Goal: Transaction & Acquisition: Purchase product/service

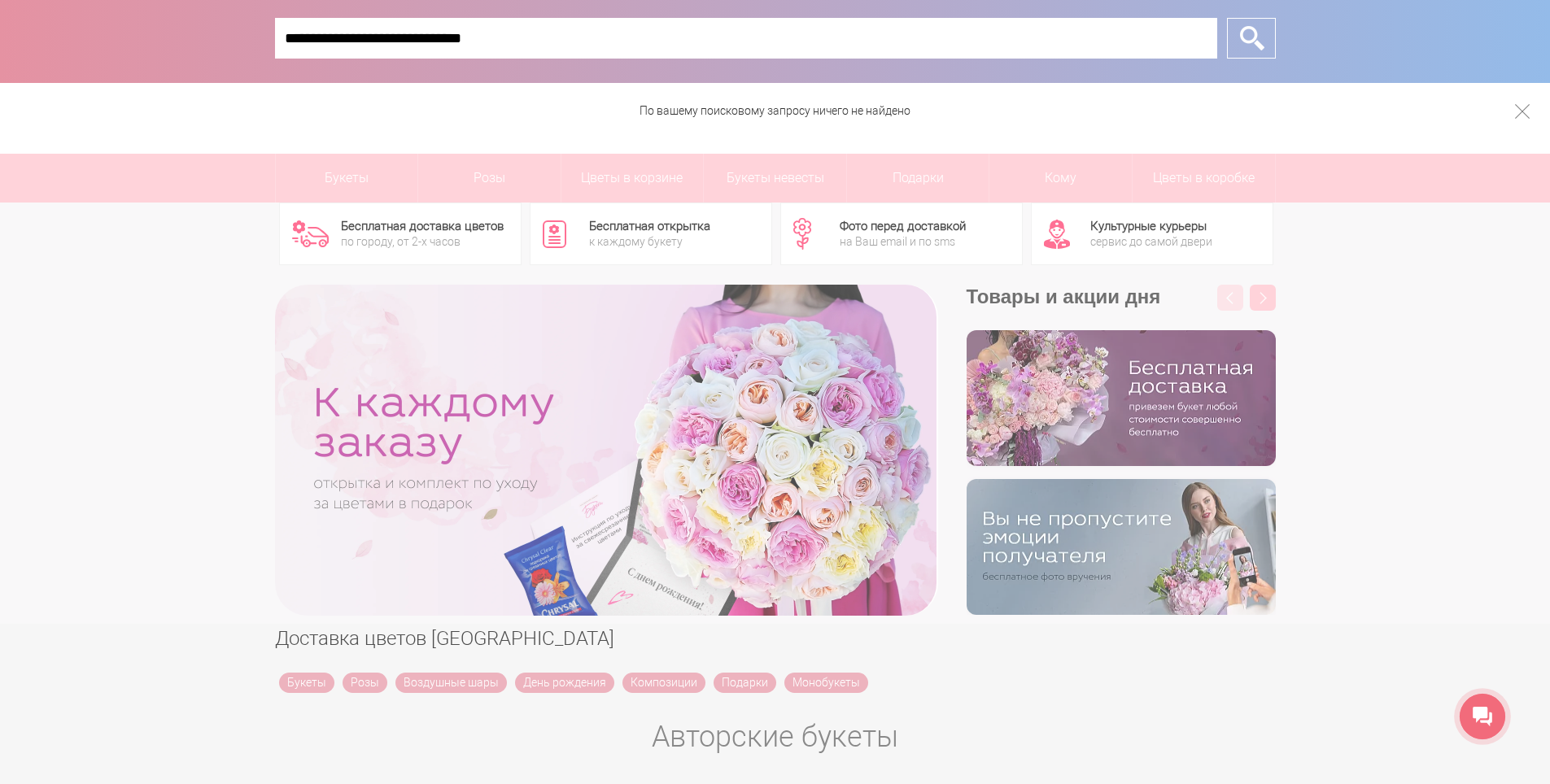
type input "**********"
click at [1227, 17] on input "*" at bounding box center [1251, 38] width 49 height 40
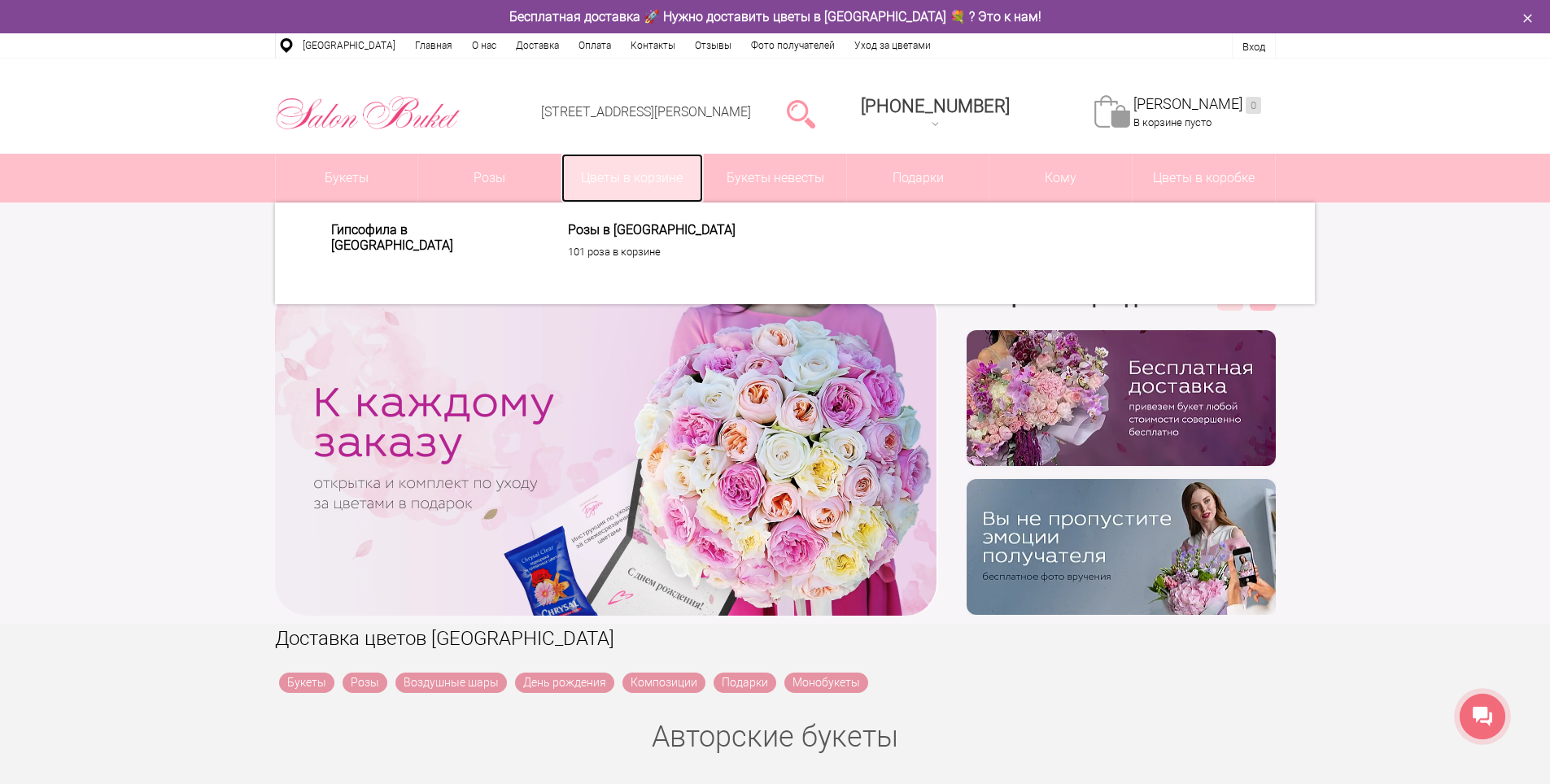
click at [640, 189] on link "Цветы в корзине" at bounding box center [632, 178] width 143 height 49
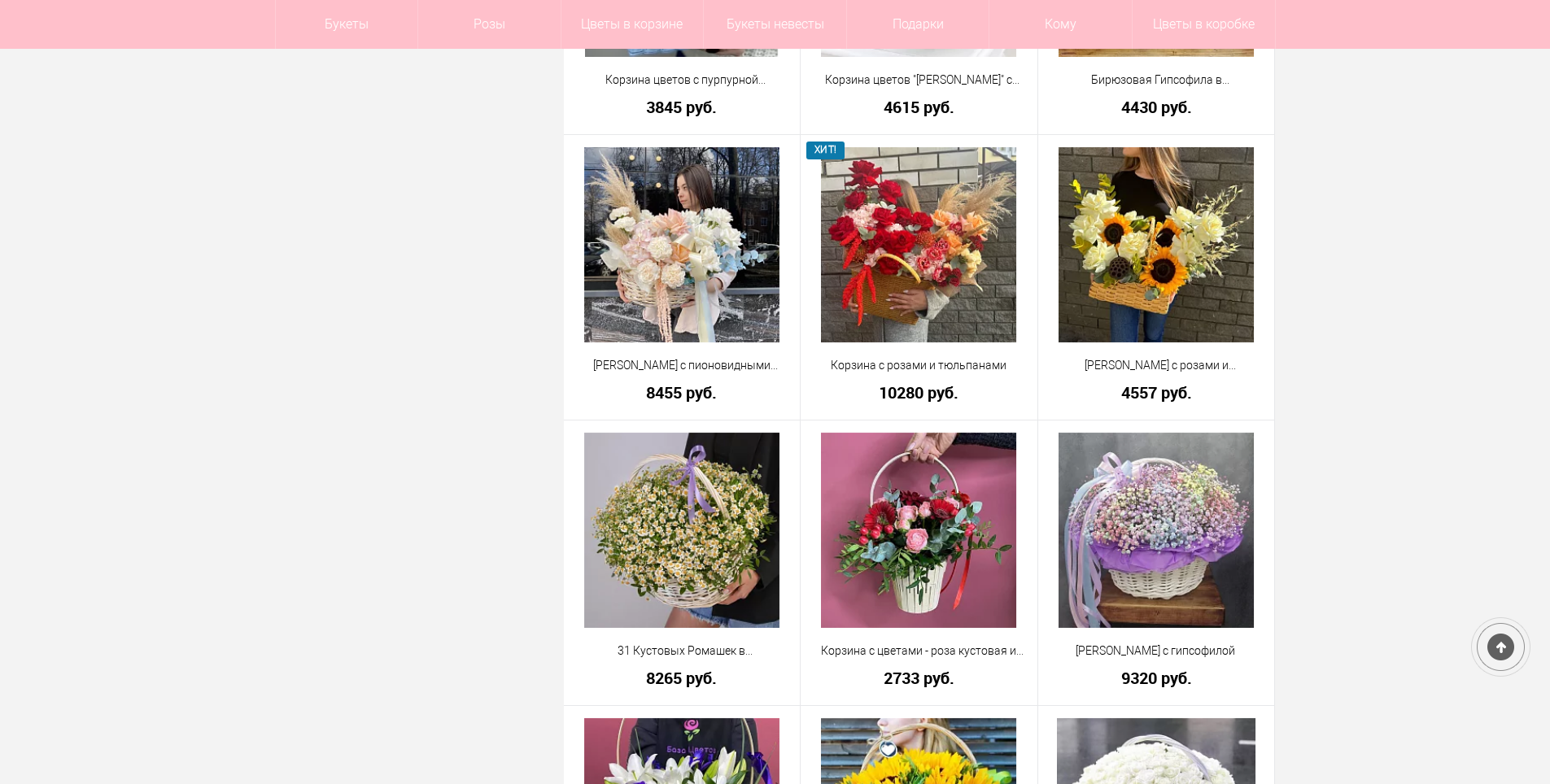
scroll to position [1301, 0]
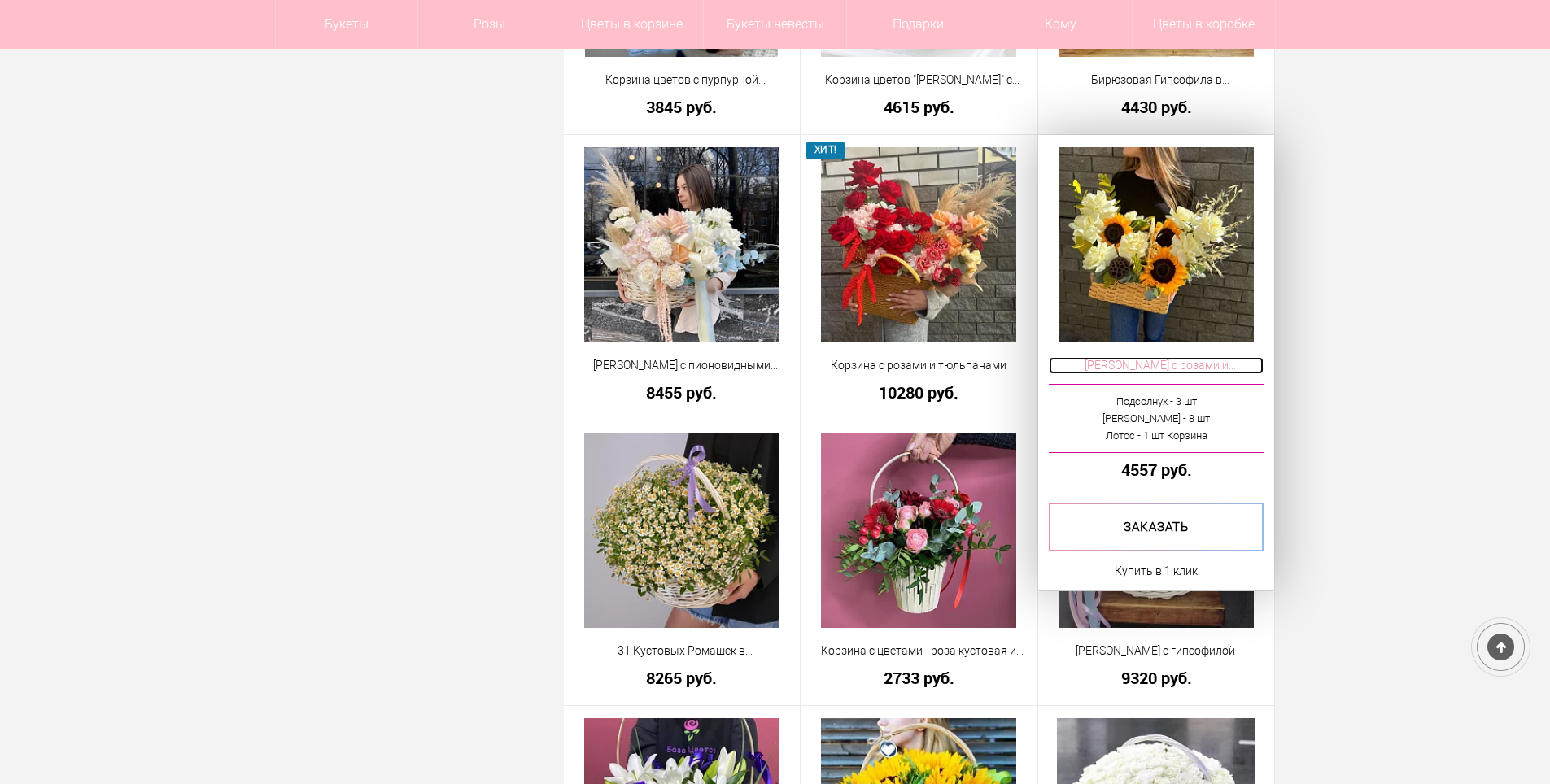
click at [1190, 367] on span "[PERSON_NAME] с розами и подсолнухами" at bounding box center [1156, 365] width 215 height 17
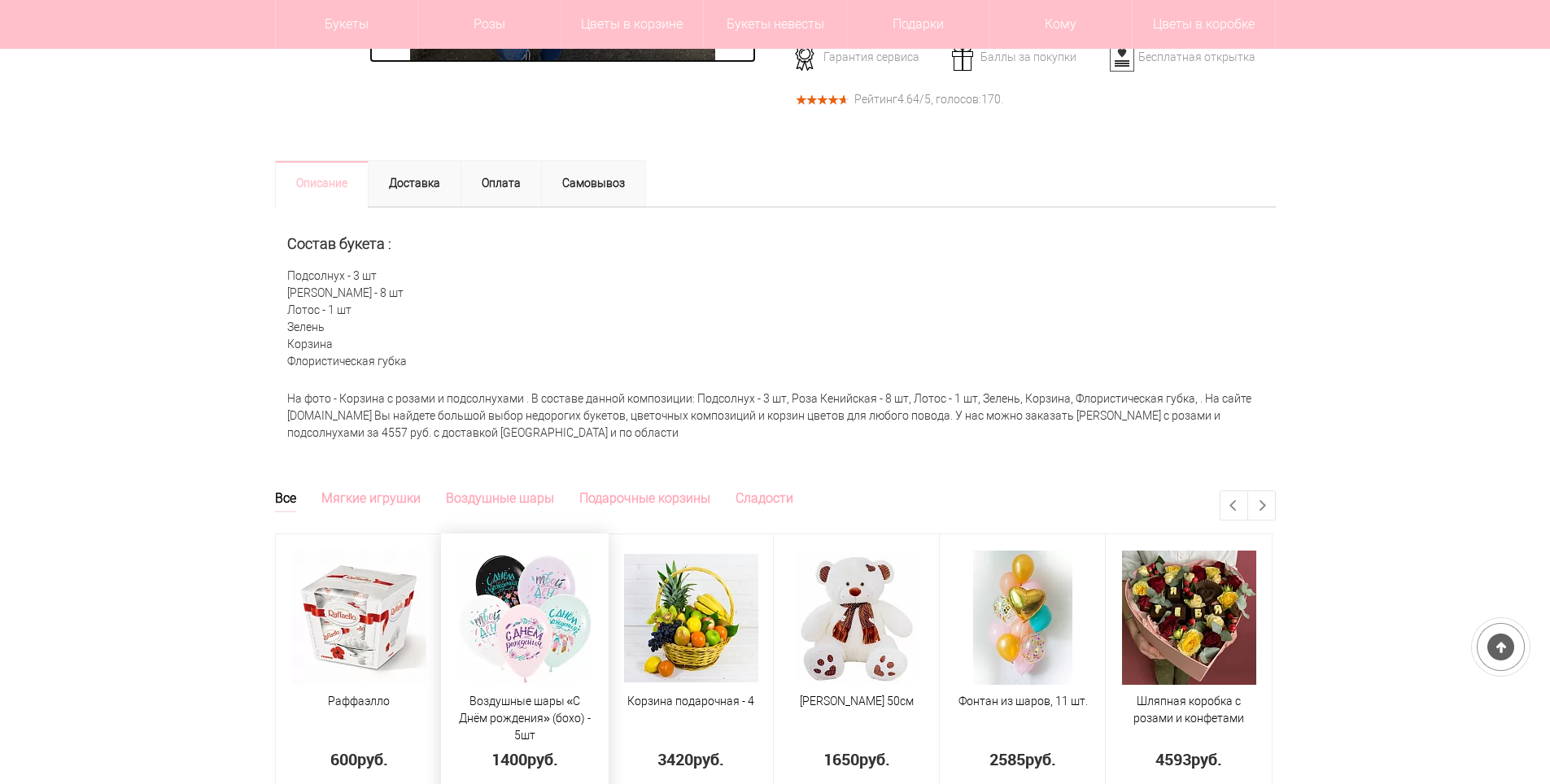
scroll to position [651, 0]
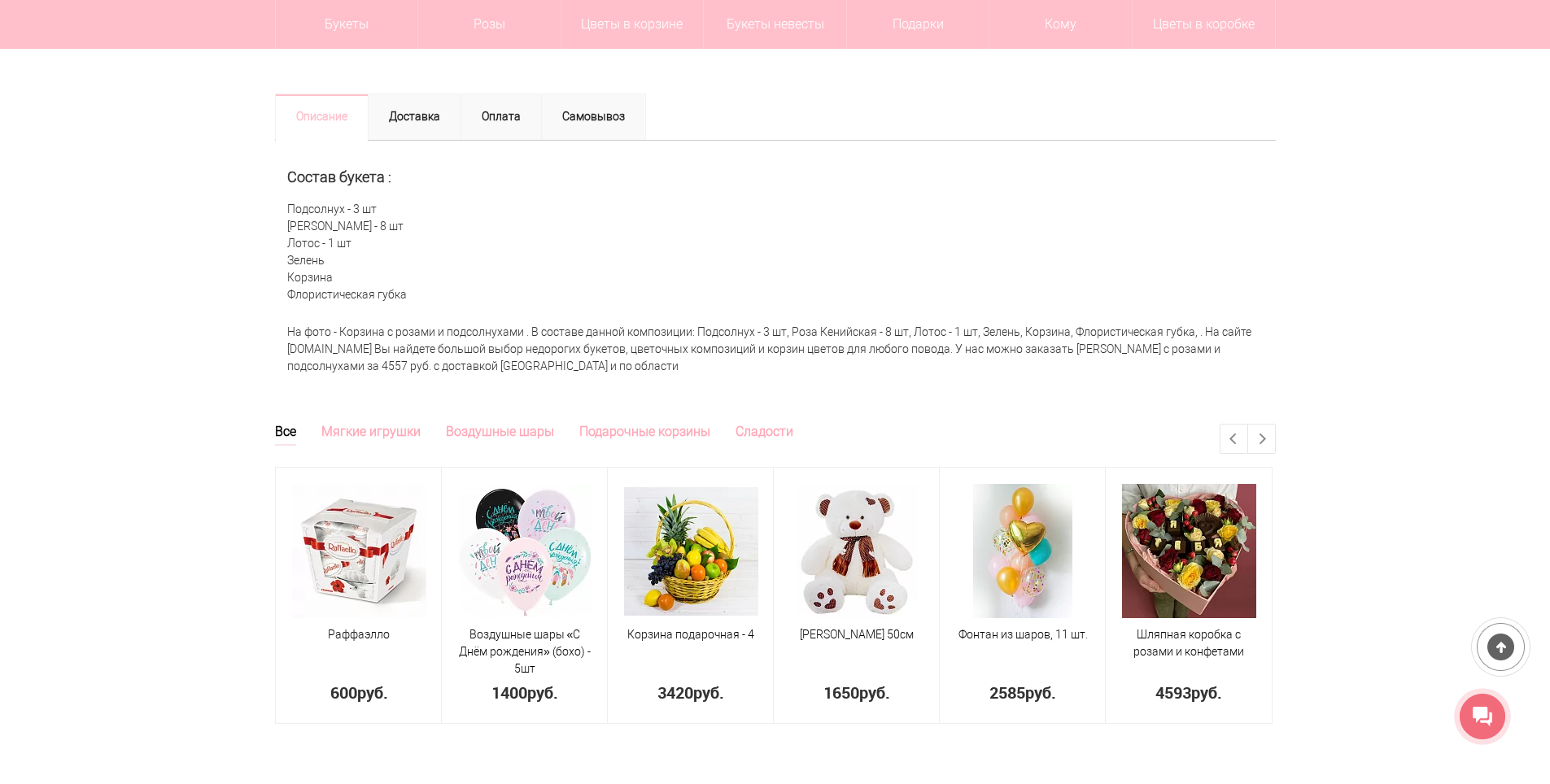
drag, startPoint x: 287, startPoint y: 200, endPoint x: 420, endPoint y: 294, distance: 162.9
click at [420, 294] on div "Состав букета : Подсолнух - 3 шт Роза Кенийская - 8 шт Лотос - 1 шт Зелень Корз…" at bounding box center [775, 228] width 1001 height 176
drag, startPoint x: 314, startPoint y: 252, endPoint x: 338, endPoint y: 251, distance: 24.0
copy div "Подсолнух - 3 шт Роза Кенийская - 8 шт Лотос - 1 шт Зелень Корзина Флористическ…"
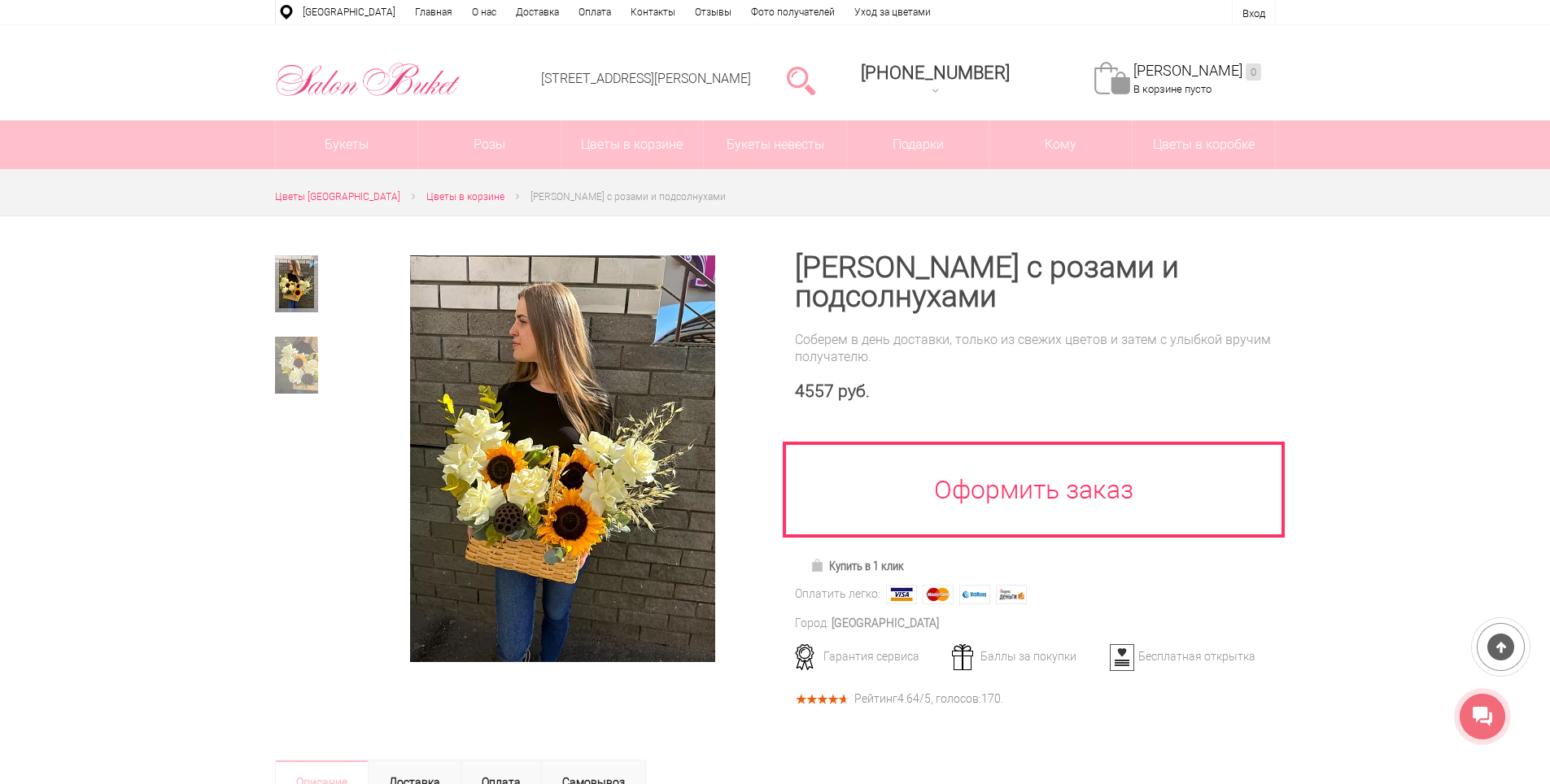
scroll to position [0, 0]
